Goal: Task Accomplishment & Management: Manage account settings

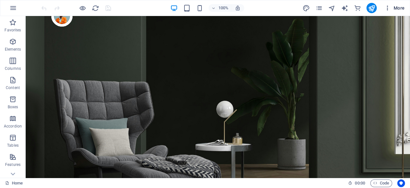
click at [391, 9] on span "More" at bounding box center [394, 8] width 20 height 6
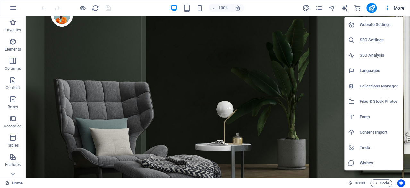
click at [236, 56] on div at bounding box center [205, 94] width 410 height 188
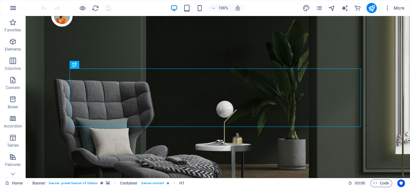
click at [13, 6] on icon "button" at bounding box center [13, 8] width 8 height 8
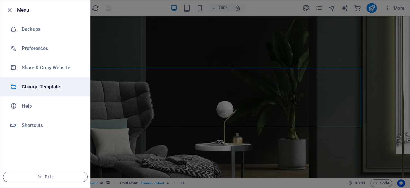
click at [45, 91] on li "Change Template" at bounding box center [45, 86] width 90 height 19
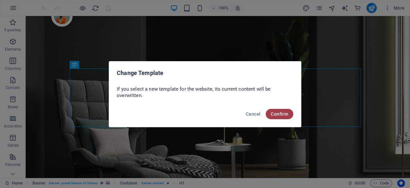
click at [279, 115] on span "Confirm" at bounding box center [279, 114] width 17 height 5
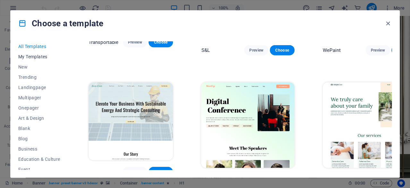
click at [33, 57] on span "My Templates" at bounding box center [39, 56] width 42 height 5
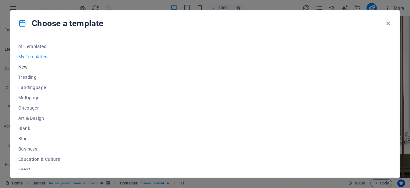
click at [22, 64] on span "New" at bounding box center [39, 66] width 42 height 5
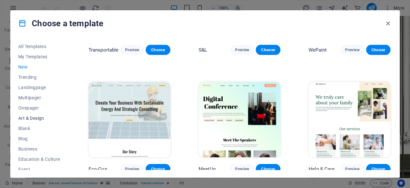
scroll to position [32, 0]
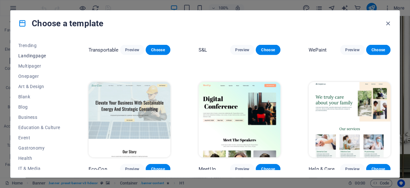
click at [34, 55] on span "Landingpage" at bounding box center [39, 55] width 42 height 5
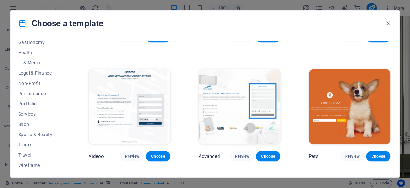
scroll to position [138, 0]
click at [23, 114] on span "Services" at bounding box center [39, 113] width 42 height 5
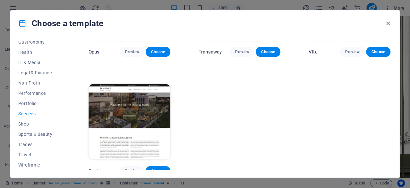
scroll to position [802, 0]
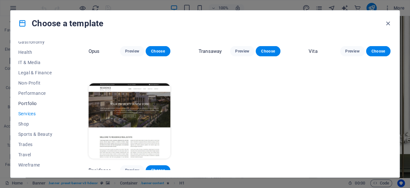
click at [36, 104] on span "Portfolio" at bounding box center [39, 103] width 42 height 5
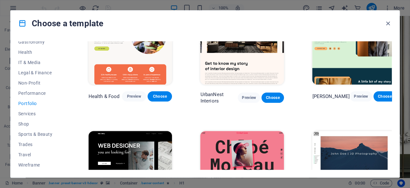
scroll to position [0, 0]
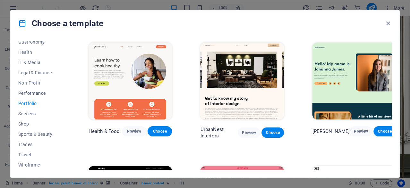
click at [30, 92] on span "Performance" at bounding box center [39, 93] width 42 height 5
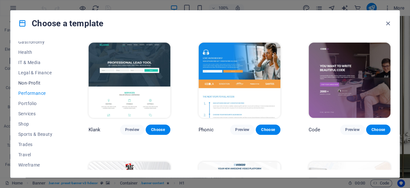
click at [38, 81] on span "Non-Profit" at bounding box center [39, 82] width 42 height 5
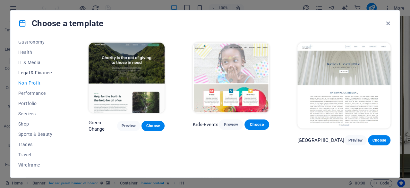
click at [38, 73] on span "Legal & Finance" at bounding box center [39, 72] width 42 height 5
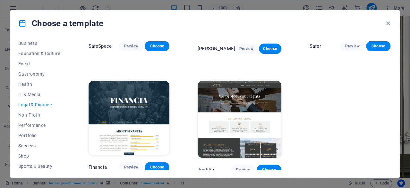
scroll to position [74, 0]
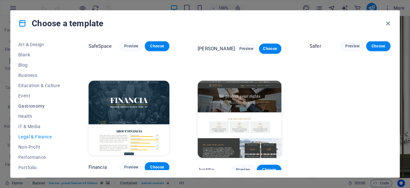
click at [37, 101] on button "Gastronomy" at bounding box center [39, 106] width 42 height 10
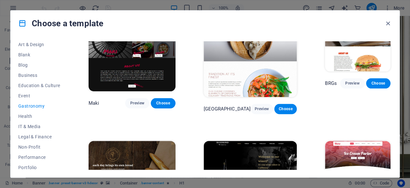
scroll to position [307, 0]
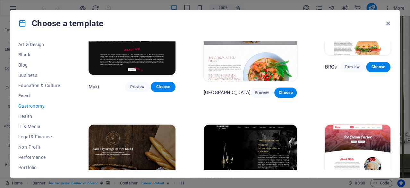
click at [30, 96] on span "Event" at bounding box center [39, 95] width 42 height 5
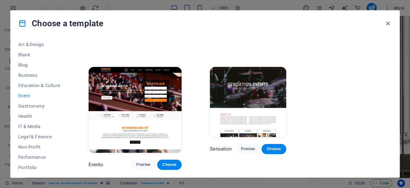
scroll to position [0, 0]
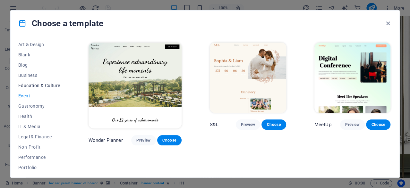
click at [31, 88] on span "Education & Culture" at bounding box center [39, 85] width 42 height 5
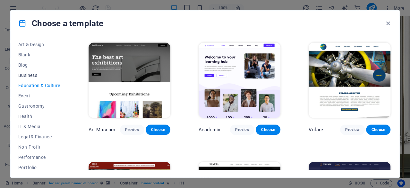
click at [29, 76] on span "Business" at bounding box center [39, 75] width 42 height 5
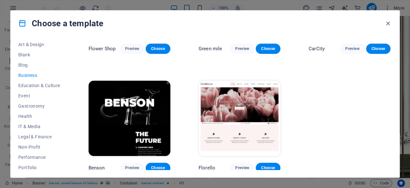
scroll to position [204, 0]
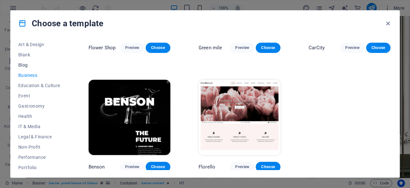
click at [30, 65] on span "Blog" at bounding box center [39, 65] width 42 height 5
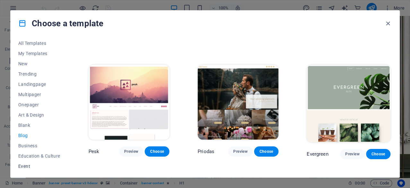
scroll to position [0, 0]
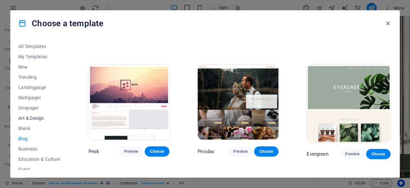
click at [28, 119] on span "Art & Design" at bounding box center [39, 118] width 42 height 5
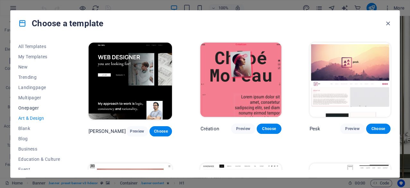
click at [28, 108] on span "Onepager" at bounding box center [39, 107] width 42 height 5
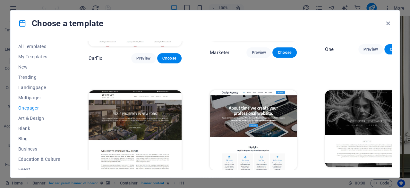
scroll to position [2945, 0]
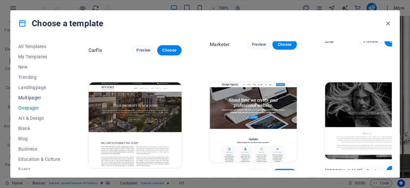
click at [40, 95] on button "Multipager" at bounding box center [39, 98] width 42 height 10
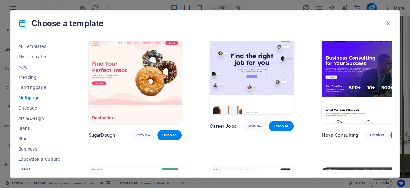
scroll to position [0, 0]
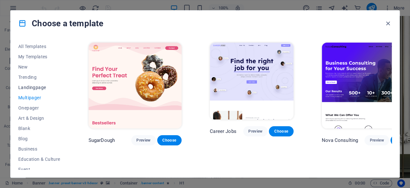
click at [34, 87] on span "Landingpage" at bounding box center [39, 87] width 42 height 5
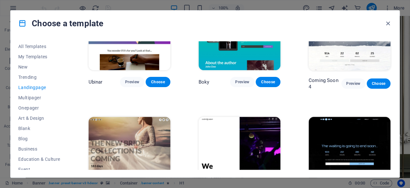
scroll to position [918, 0]
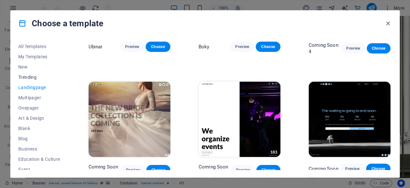
click at [32, 77] on span "Trending" at bounding box center [39, 77] width 42 height 5
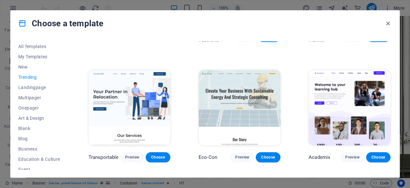
scroll to position [212, 0]
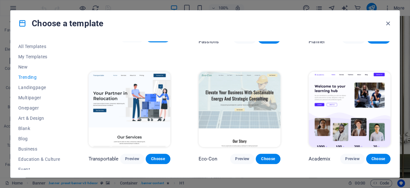
click at [232, 109] on img at bounding box center [239, 109] width 82 height 75
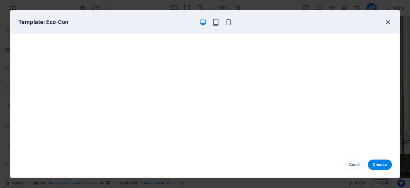
click at [385, 20] on icon "button" at bounding box center [387, 22] width 7 height 7
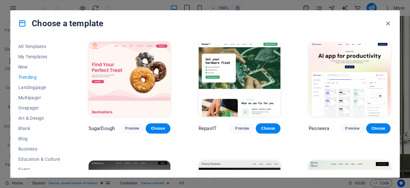
scroll to position [0, 0]
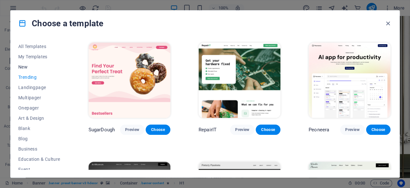
click at [26, 66] on span "New" at bounding box center [39, 66] width 42 height 5
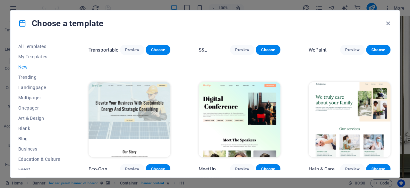
scroll to position [468, 0]
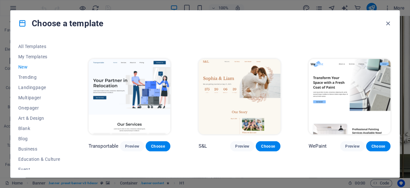
click at [145, 83] on img at bounding box center [129, 96] width 82 height 75
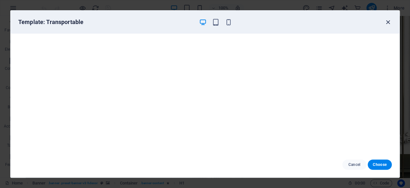
click at [388, 24] on icon "button" at bounding box center [387, 22] width 7 height 7
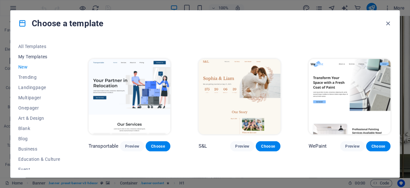
click at [49, 57] on span "My Templates" at bounding box center [39, 56] width 42 height 5
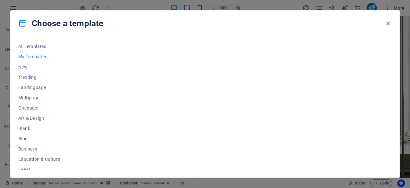
click at [135, 95] on div at bounding box center [239, 105] width 304 height 129
click at [27, 45] on span "All Templates" at bounding box center [39, 46] width 42 height 5
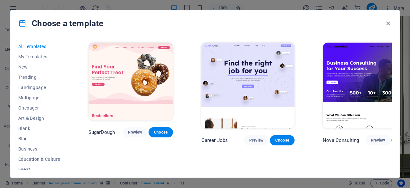
click at [124, 27] on div "Choose a template" at bounding box center [205, 24] width 388 height 26
click at [27, 22] on h4 "Choose a template" at bounding box center [60, 23] width 85 height 10
click at [387, 22] on icon "button" at bounding box center [387, 23] width 7 height 7
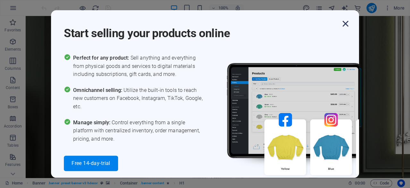
click at [347, 22] on icon "button" at bounding box center [345, 24] width 12 height 12
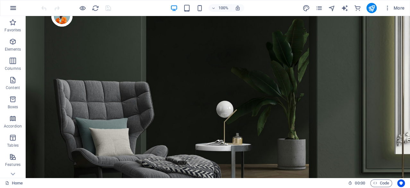
click at [13, 10] on icon "button" at bounding box center [13, 8] width 8 height 8
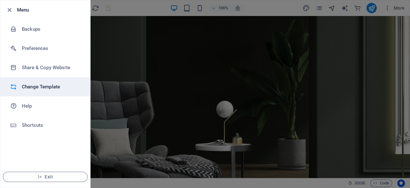
click at [61, 84] on h6 "Change Template" at bounding box center [51, 87] width 59 height 8
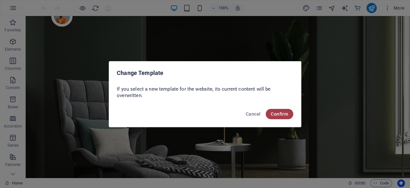
click at [273, 110] on button "Confirm" at bounding box center [279, 114] width 28 height 10
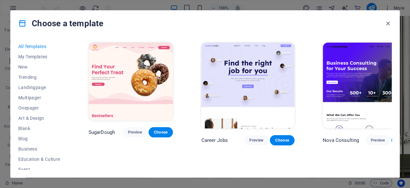
click at [337, 65] on img at bounding box center [368, 86] width 93 height 86
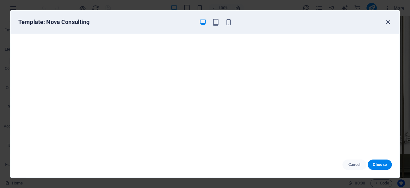
click at [388, 21] on icon "button" at bounding box center [387, 22] width 7 height 7
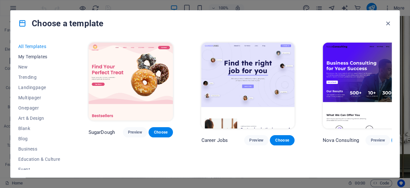
click at [38, 56] on span "My Templates" at bounding box center [39, 56] width 42 height 5
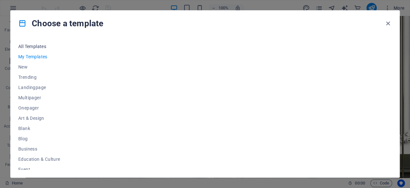
click at [39, 46] on span "All Templates" at bounding box center [39, 46] width 42 height 5
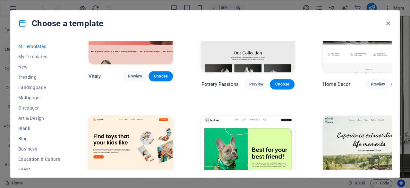
scroll to position [320, 0]
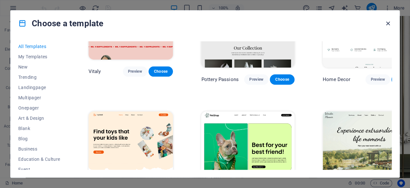
click at [388, 23] on icon "button" at bounding box center [387, 23] width 7 height 7
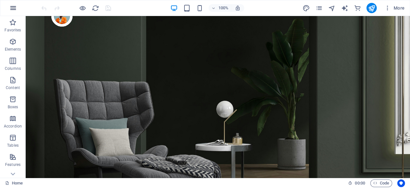
click at [16, 12] on button "button" at bounding box center [12, 7] width 15 height 15
